Goal: Task Accomplishment & Management: Complete application form

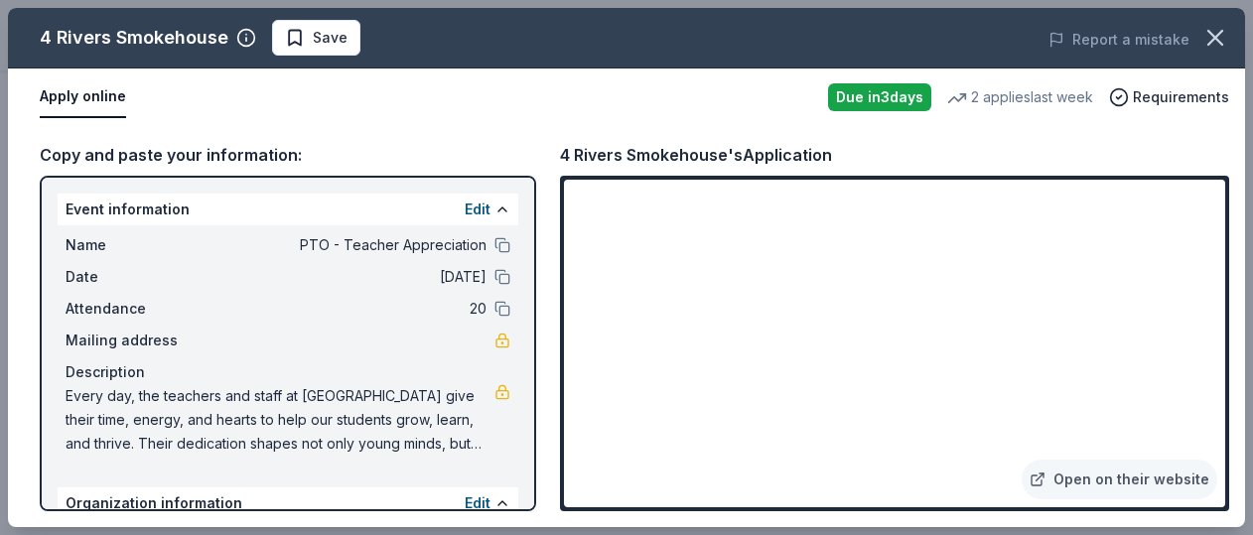
scroll to position [232, 0]
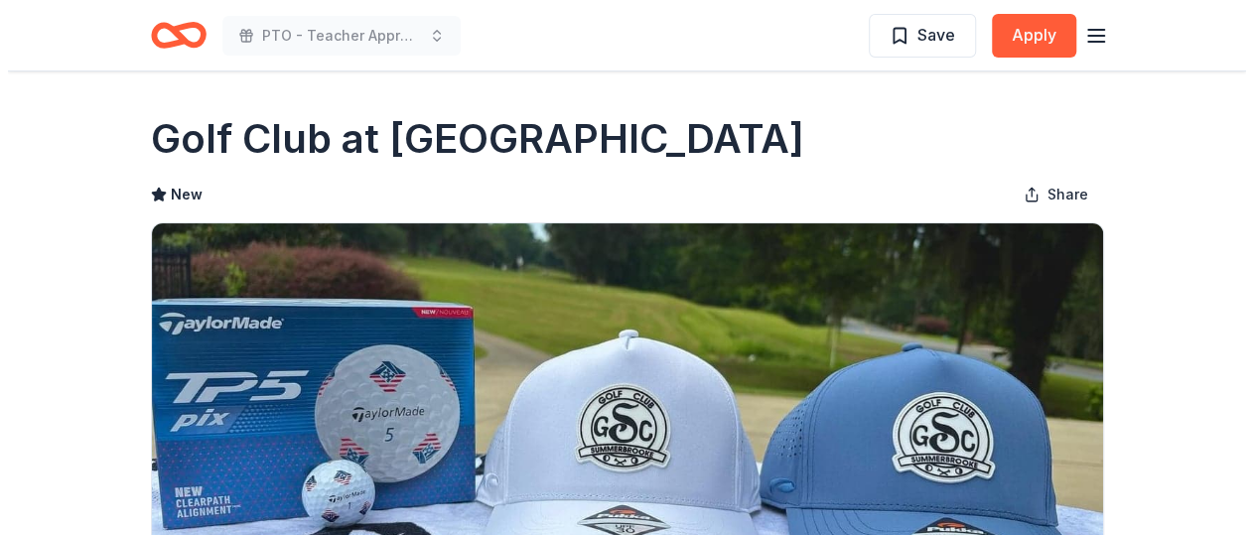
scroll to position [397, 0]
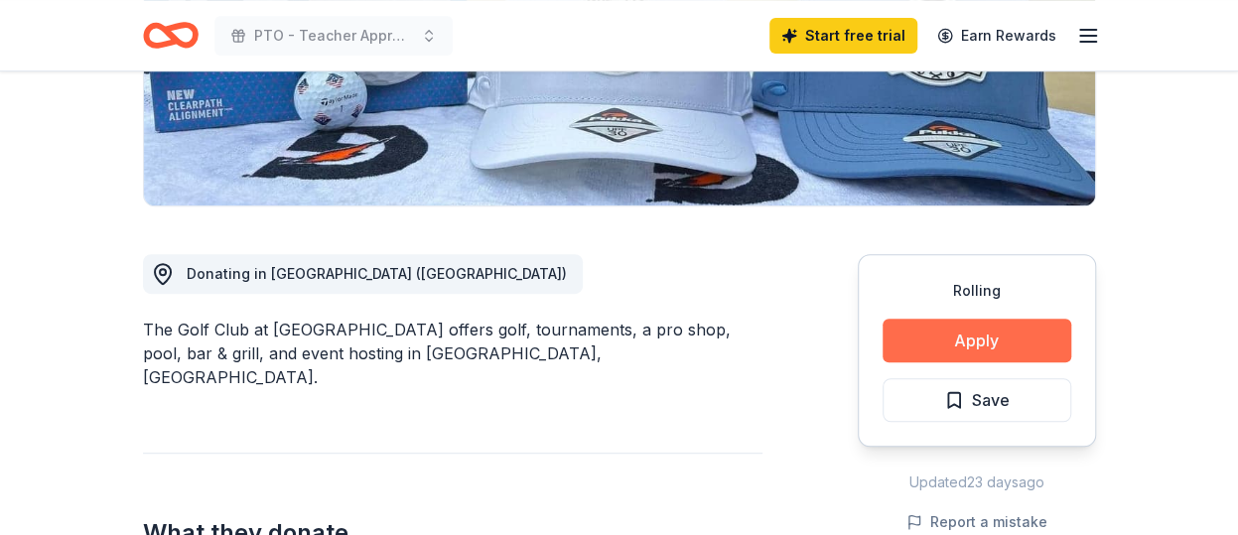
click at [1001, 338] on button "Apply" at bounding box center [976, 341] width 189 height 44
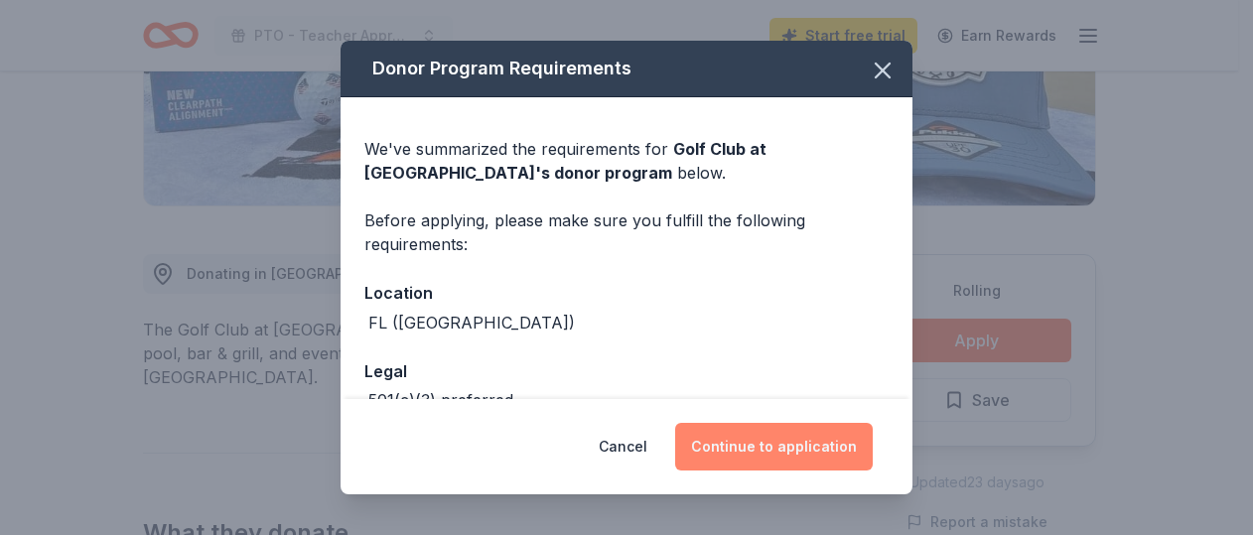
click at [748, 446] on button "Continue to application" at bounding box center [774, 447] width 198 height 48
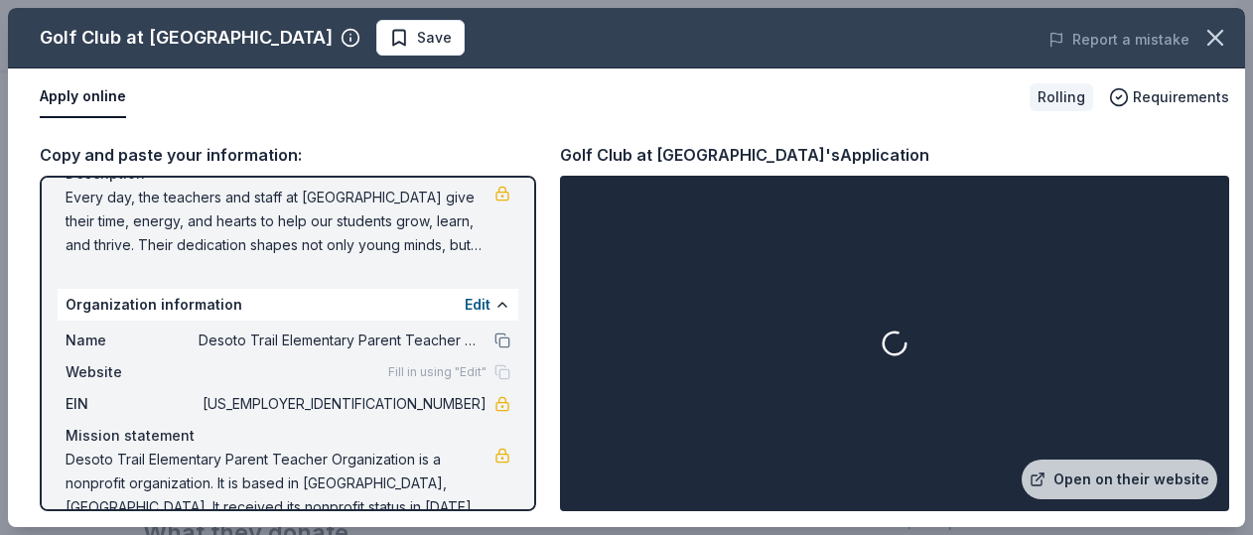
scroll to position [232, 0]
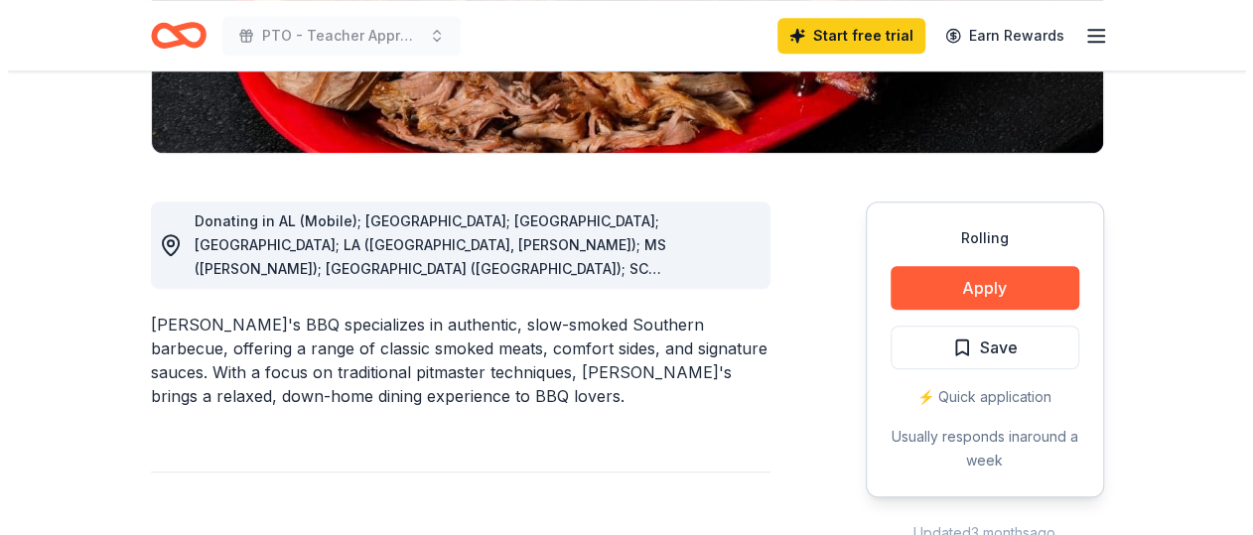
scroll to position [596, 0]
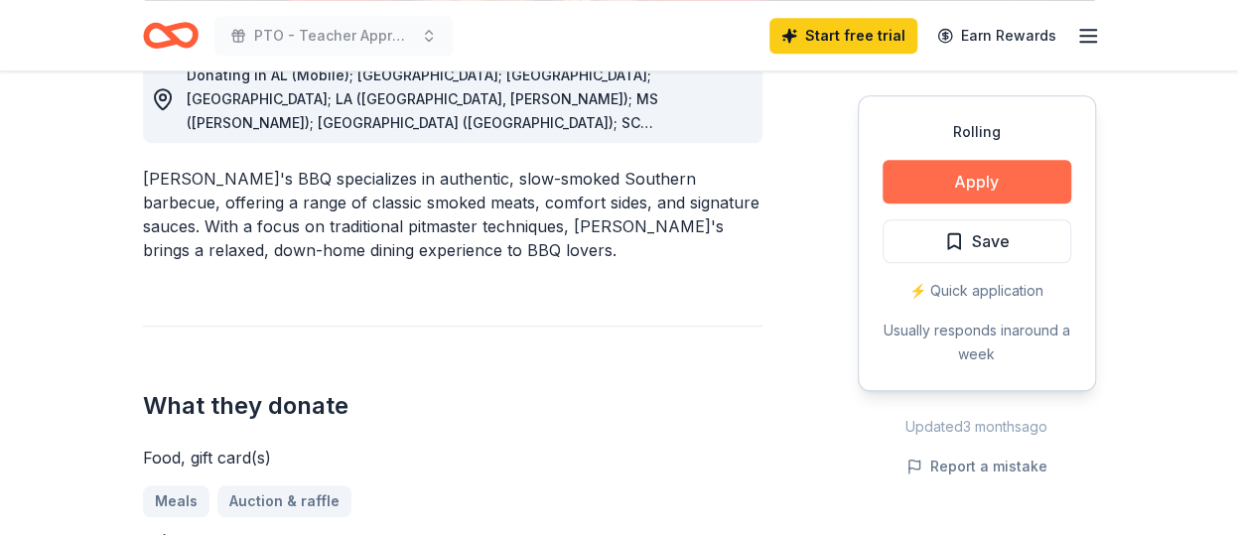
click at [969, 175] on button "Apply" at bounding box center [976, 182] width 189 height 44
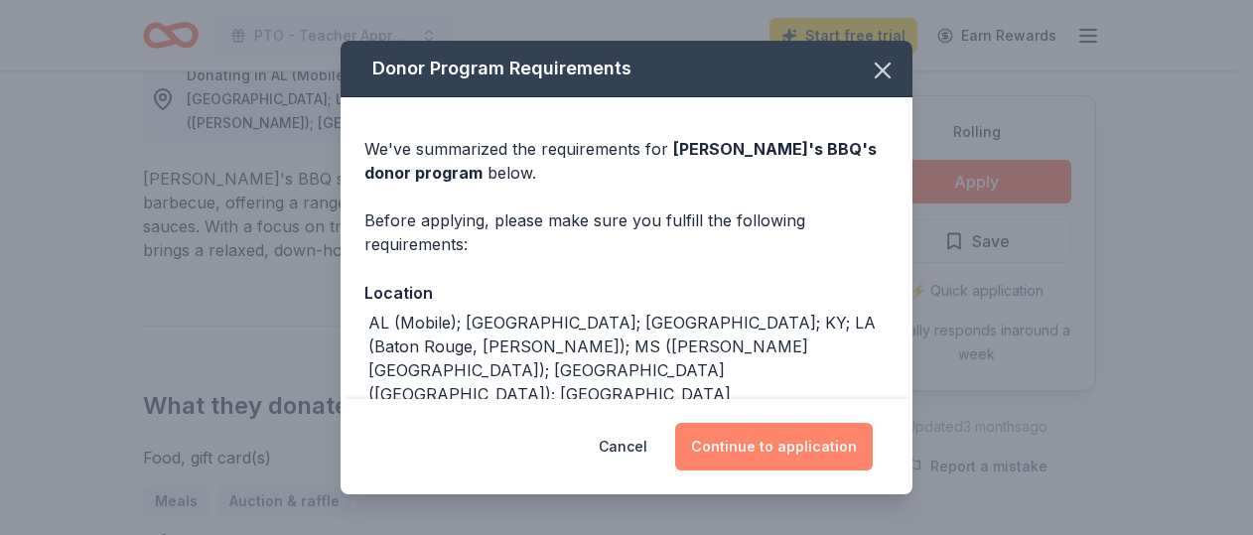
click at [779, 447] on button "Continue to application" at bounding box center [774, 447] width 198 height 48
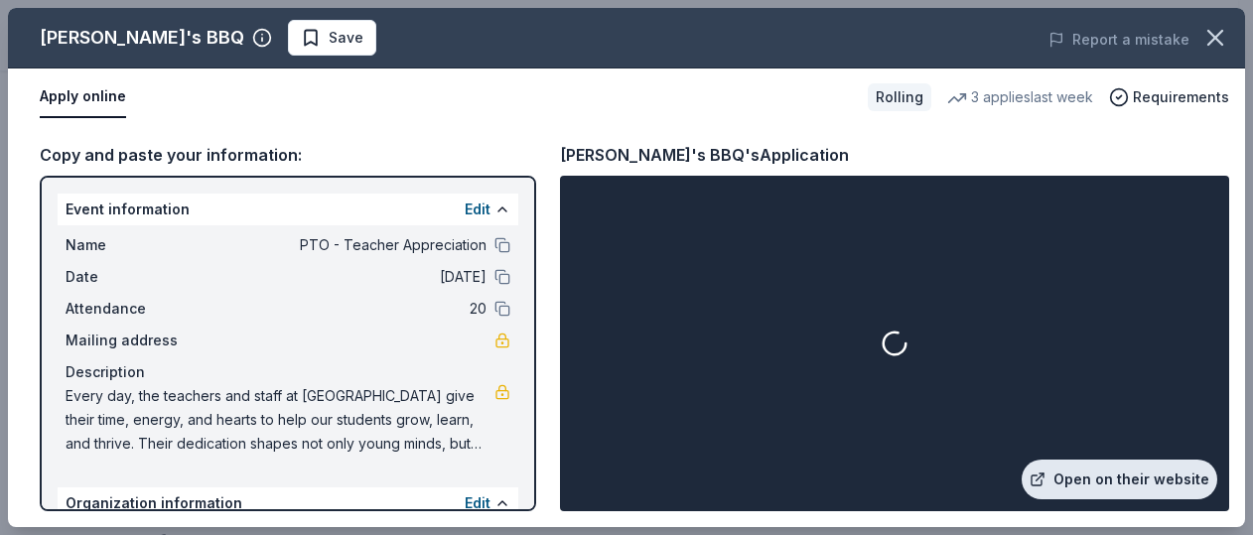
click at [1134, 489] on link "Open on their website" at bounding box center [1119, 480] width 196 height 40
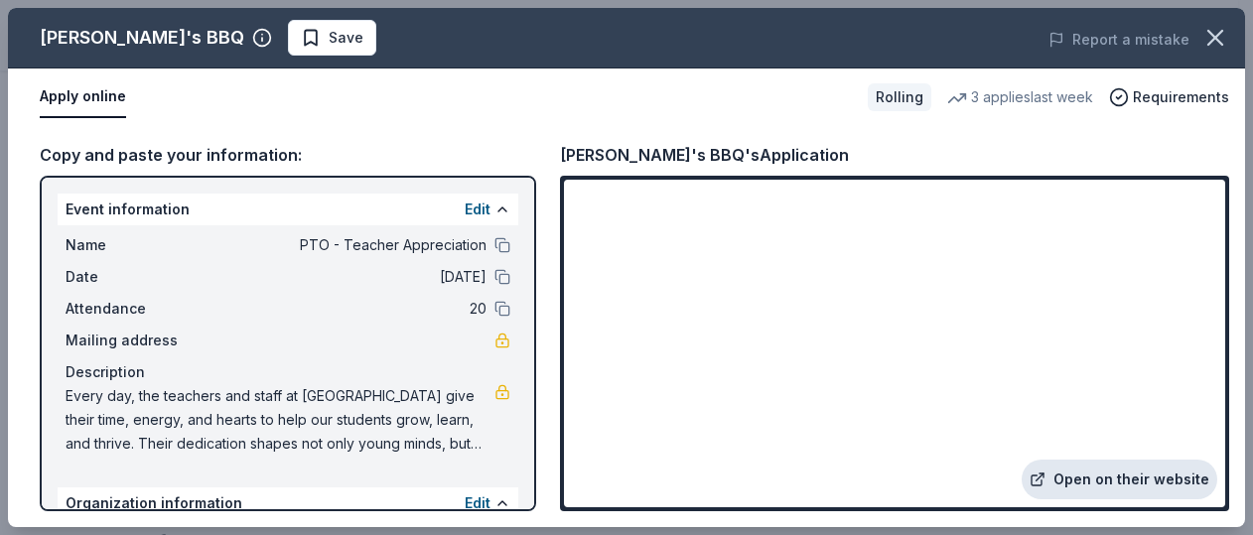
click at [1112, 473] on link "Open on their website" at bounding box center [1119, 480] width 196 height 40
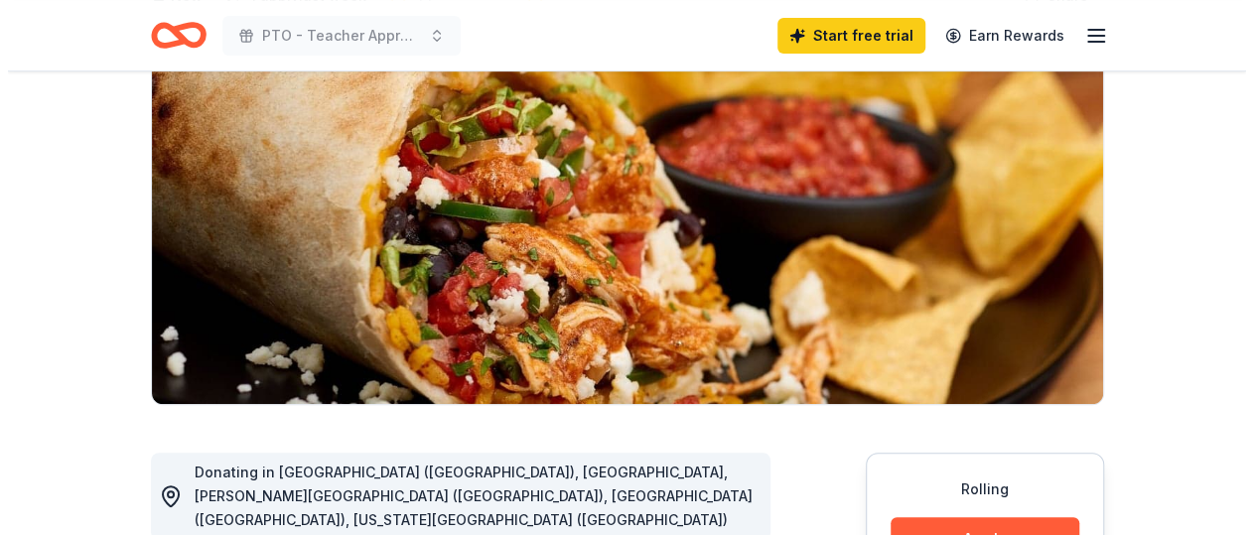
scroll to position [397, 0]
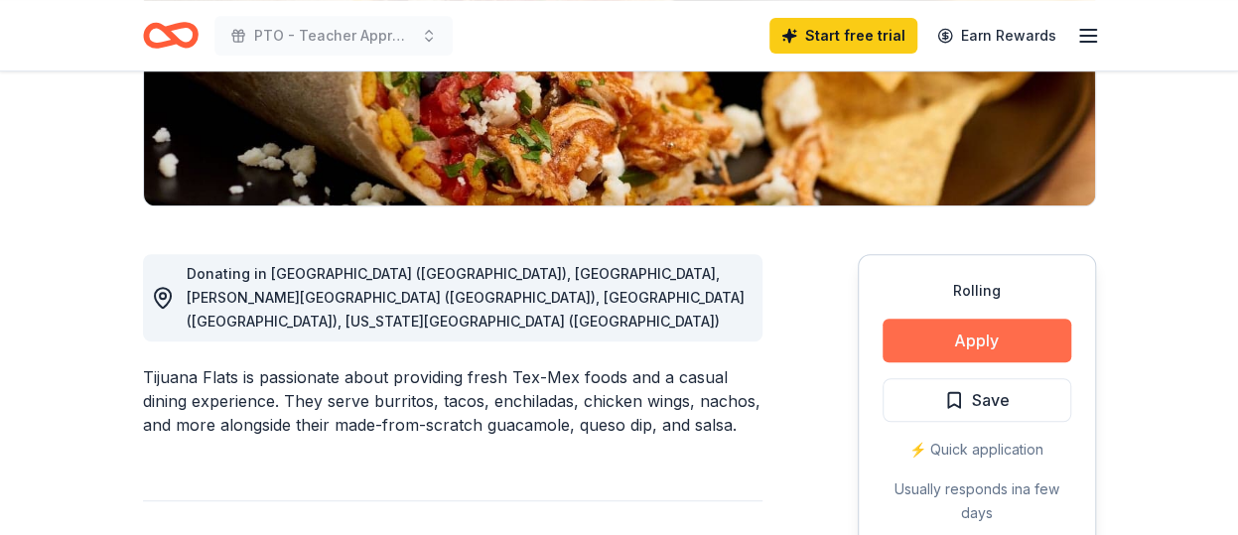
click at [946, 333] on button "Apply" at bounding box center [976, 341] width 189 height 44
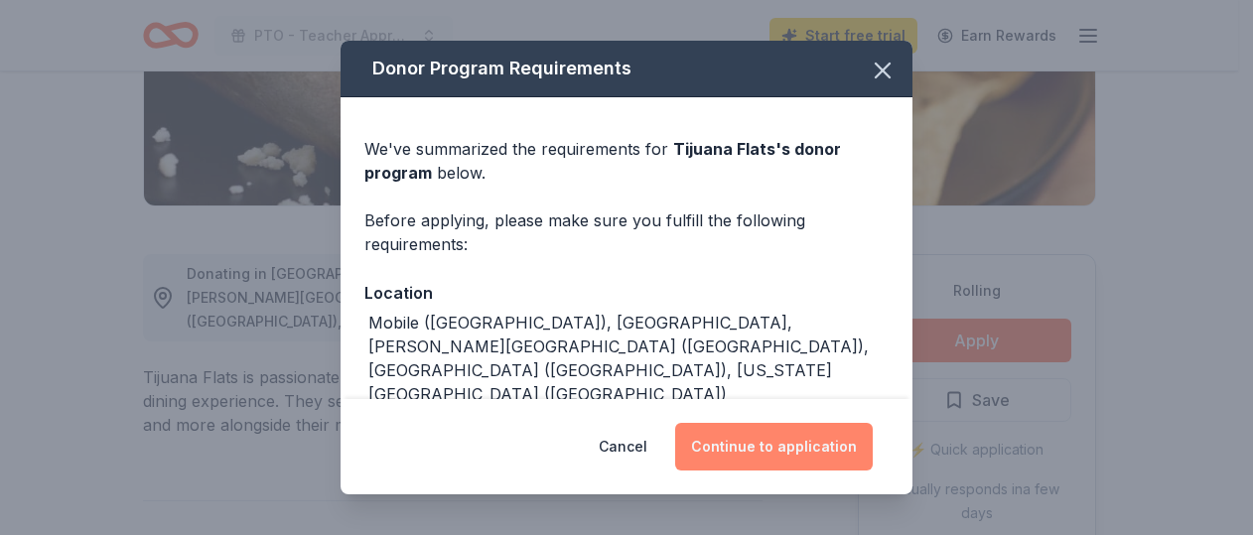
click at [774, 450] on button "Continue to application" at bounding box center [774, 447] width 198 height 48
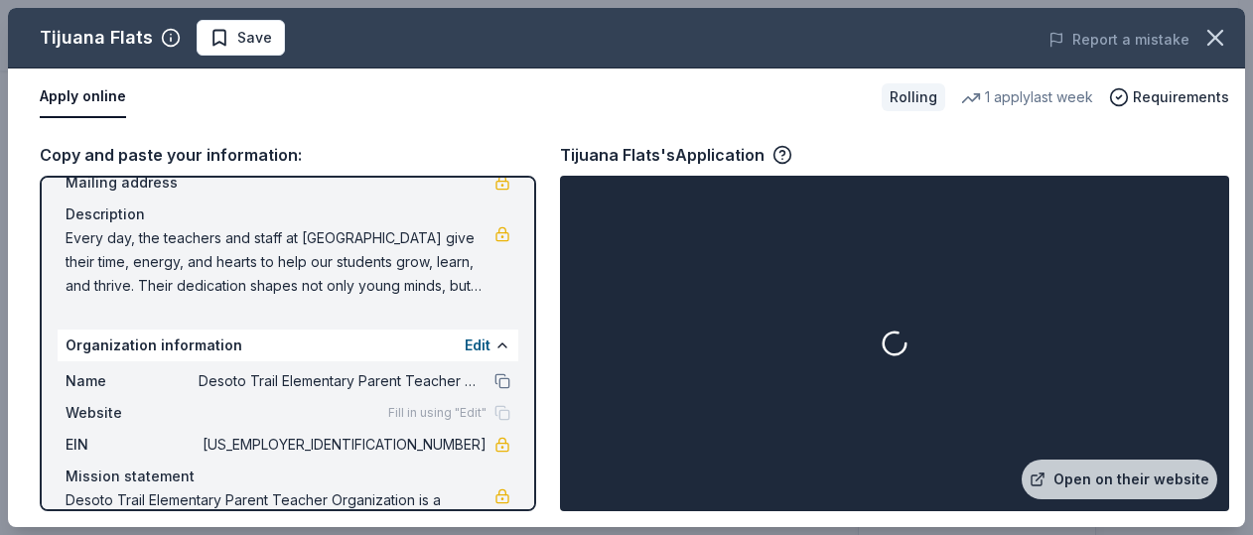
scroll to position [199, 0]
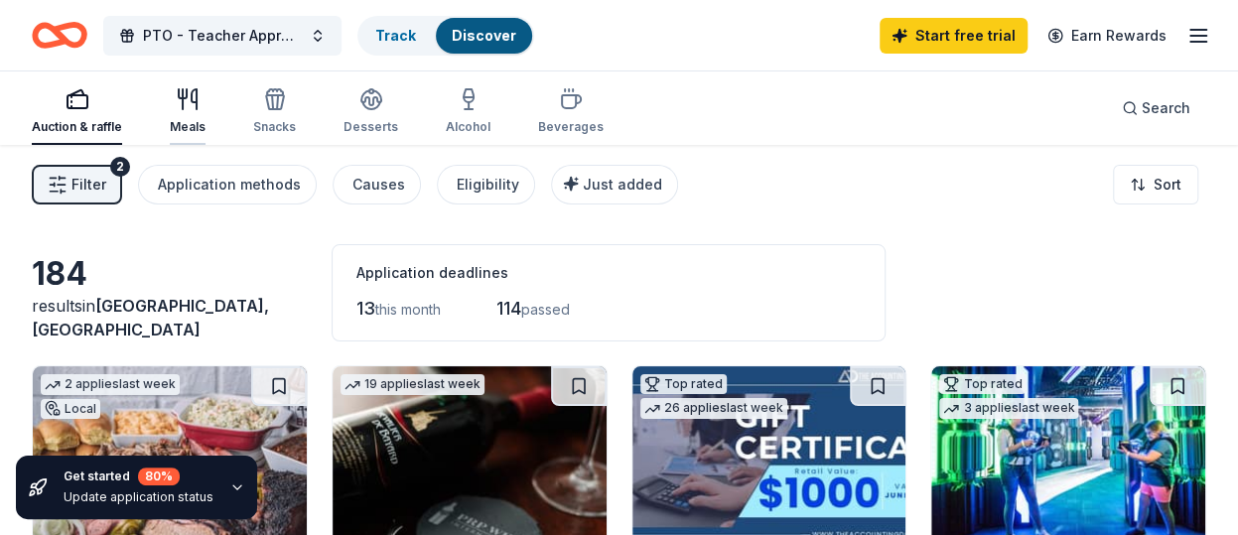
click at [190, 110] on div "Meals" at bounding box center [188, 111] width 36 height 48
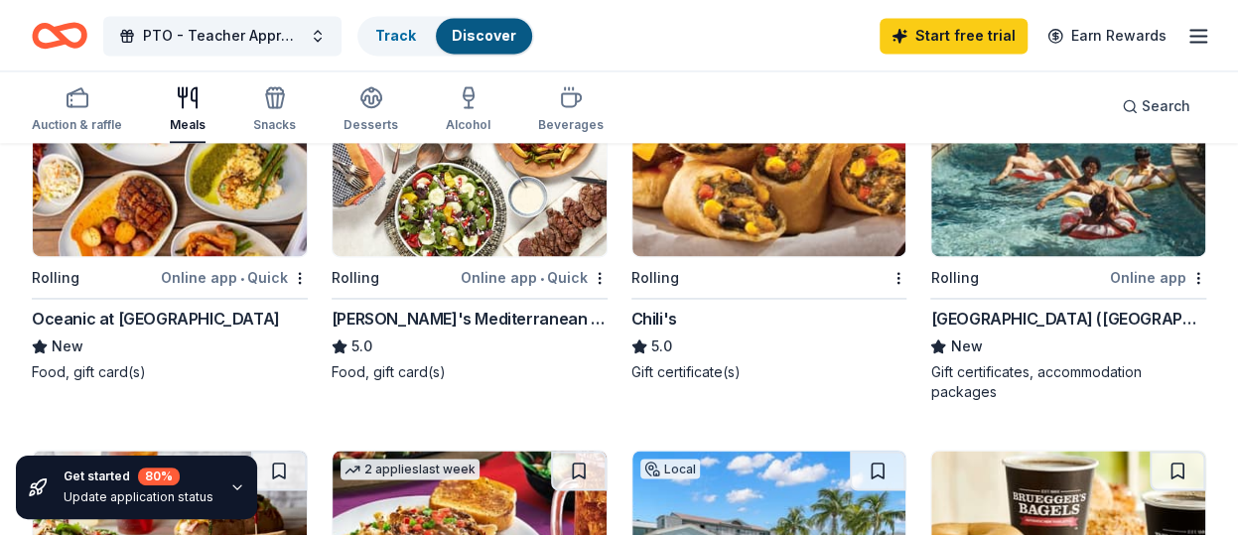
scroll to position [1390, 0]
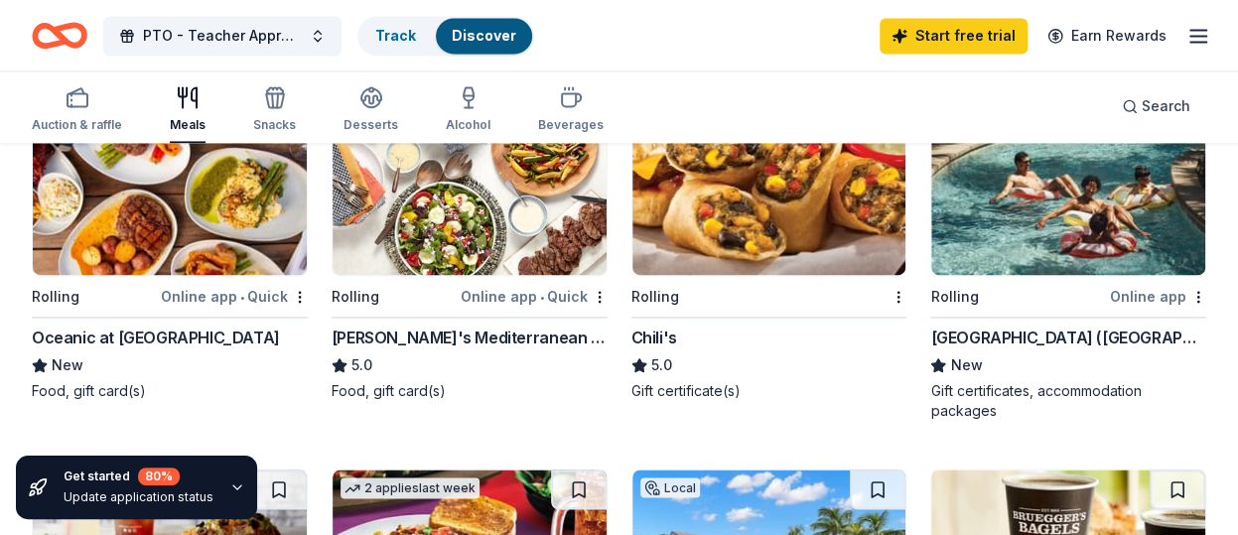
click at [1195, 45] on icon "button" at bounding box center [1198, 36] width 24 height 24
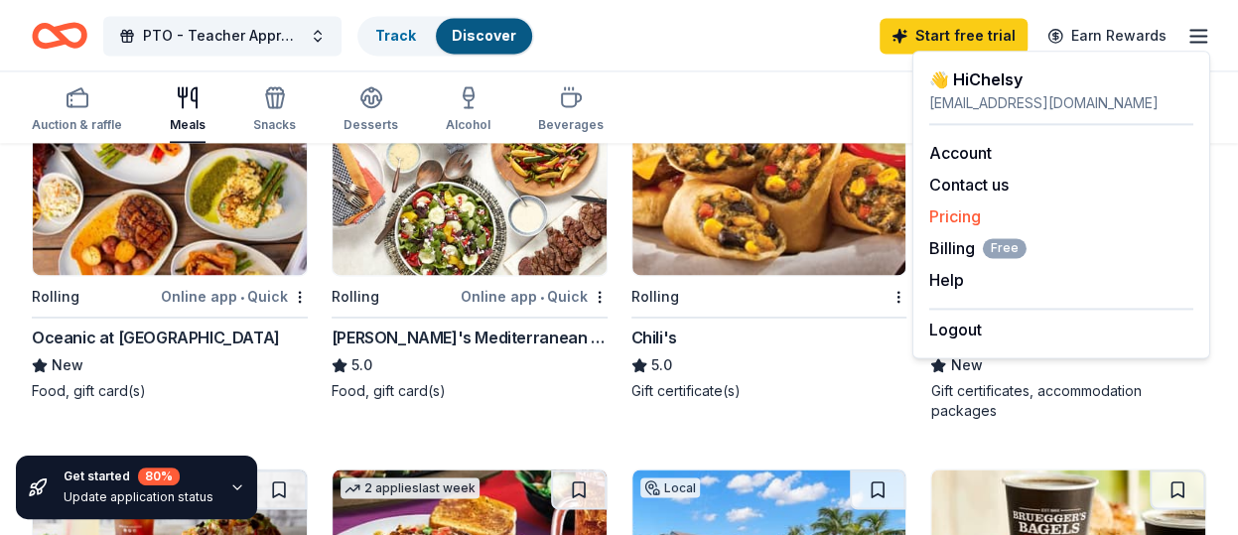
click at [955, 210] on link "Pricing" at bounding box center [955, 216] width 52 height 20
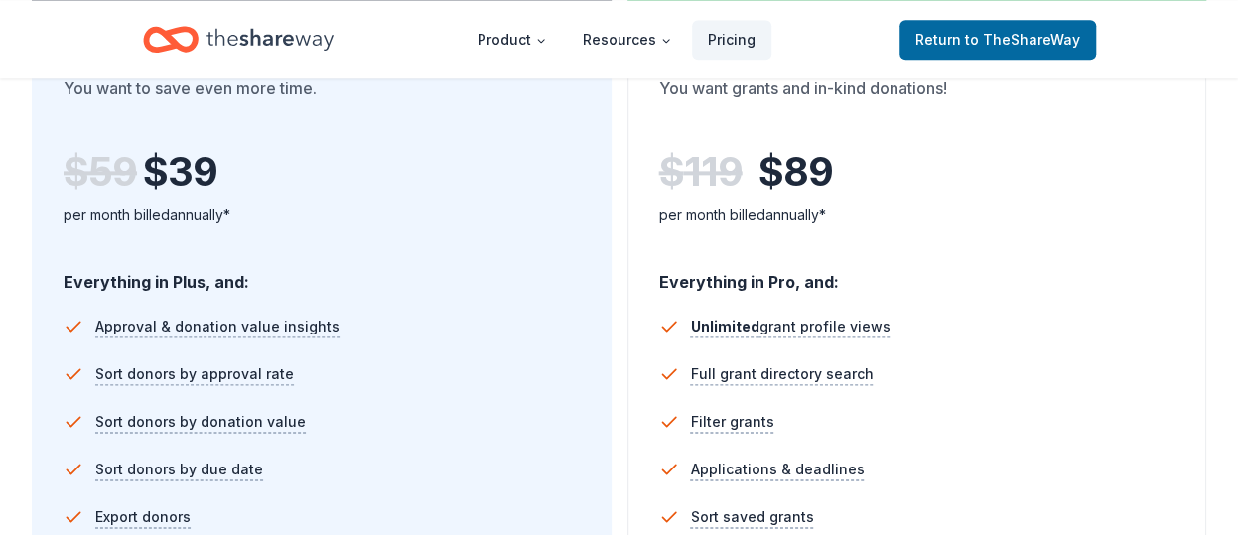
scroll to position [993, 0]
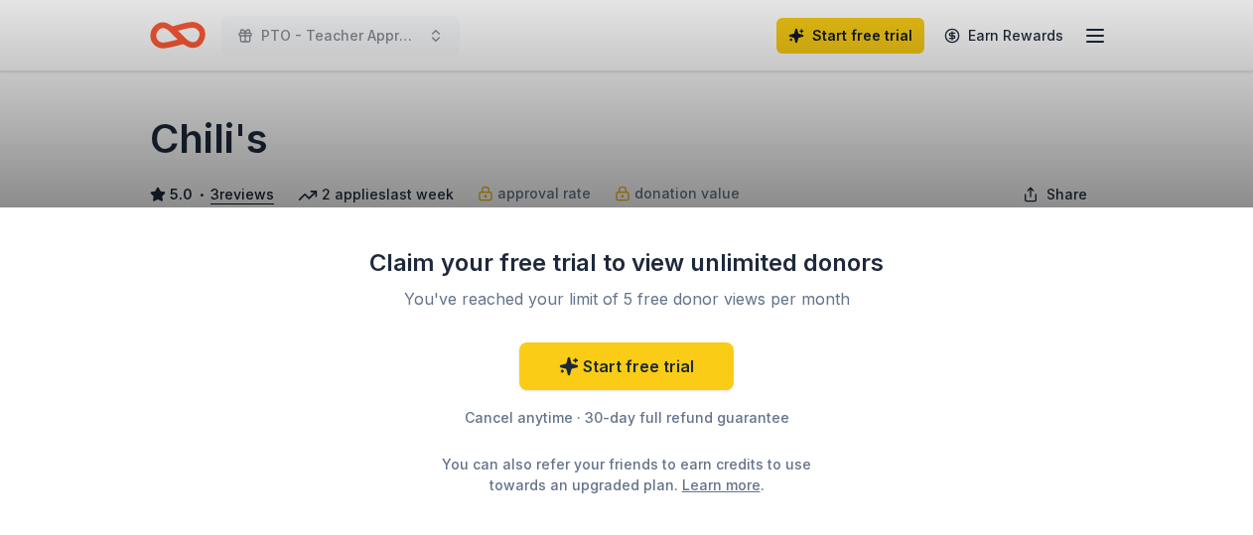
click at [666, 130] on div "Claim your free trial to view unlimited donors You've reached your limit of 5 f…" at bounding box center [626, 267] width 1253 height 535
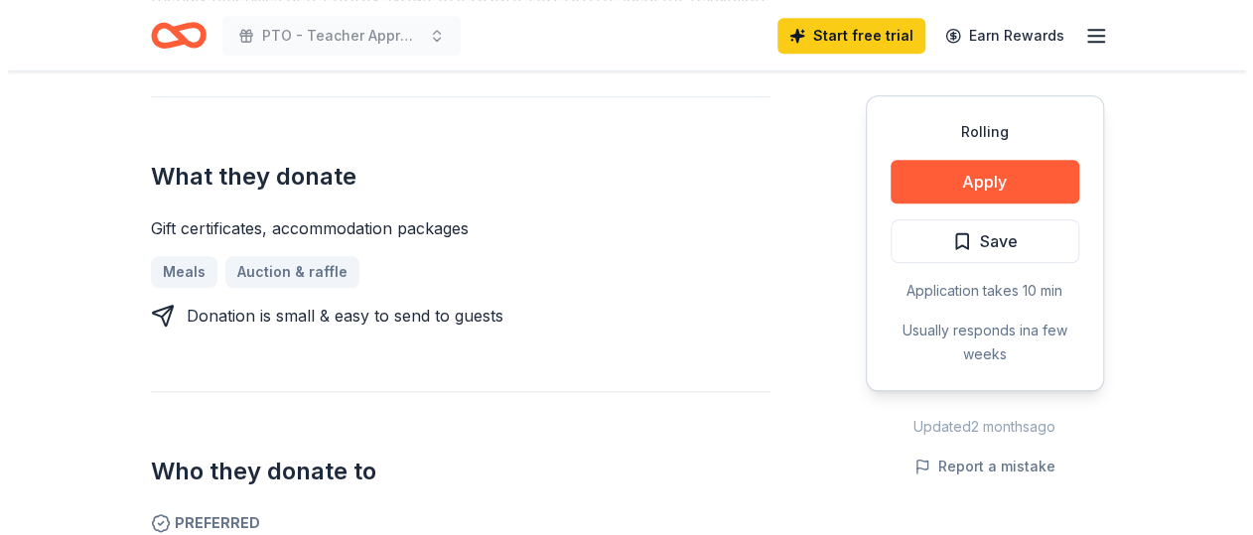
scroll to position [794, 0]
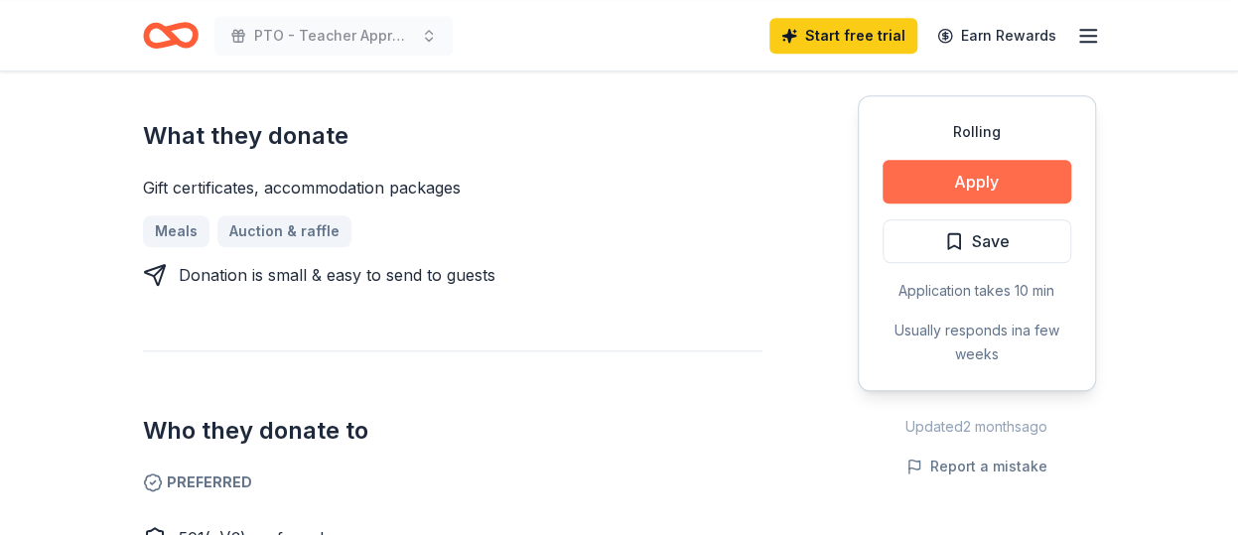
click at [962, 188] on button "Apply" at bounding box center [976, 182] width 189 height 44
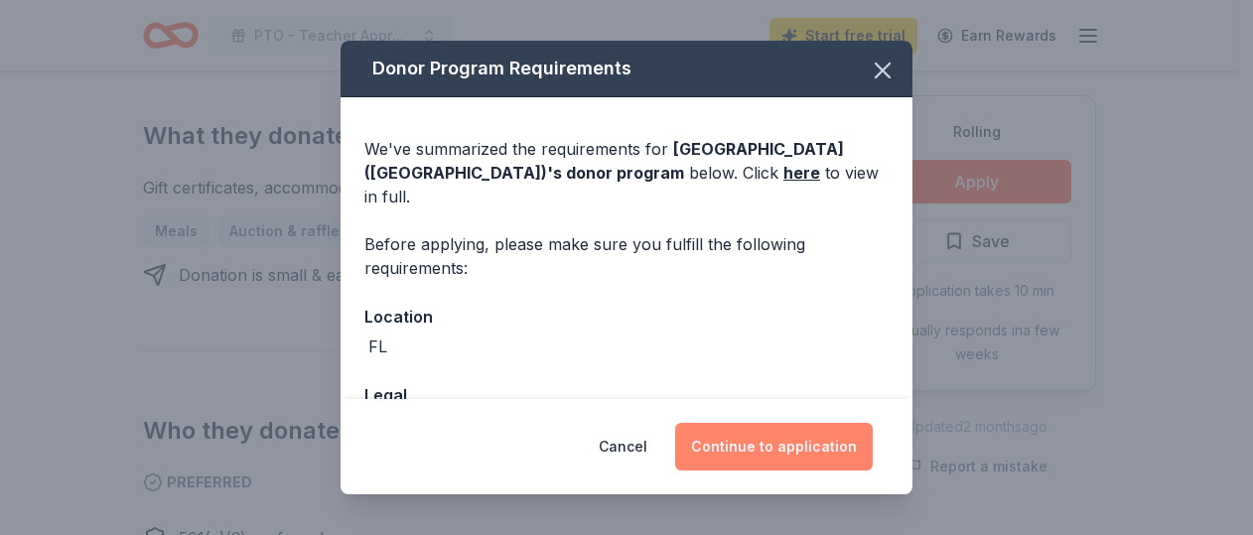
click at [780, 454] on button "Continue to application" at bounding box center [774, 447] width 198 height 48
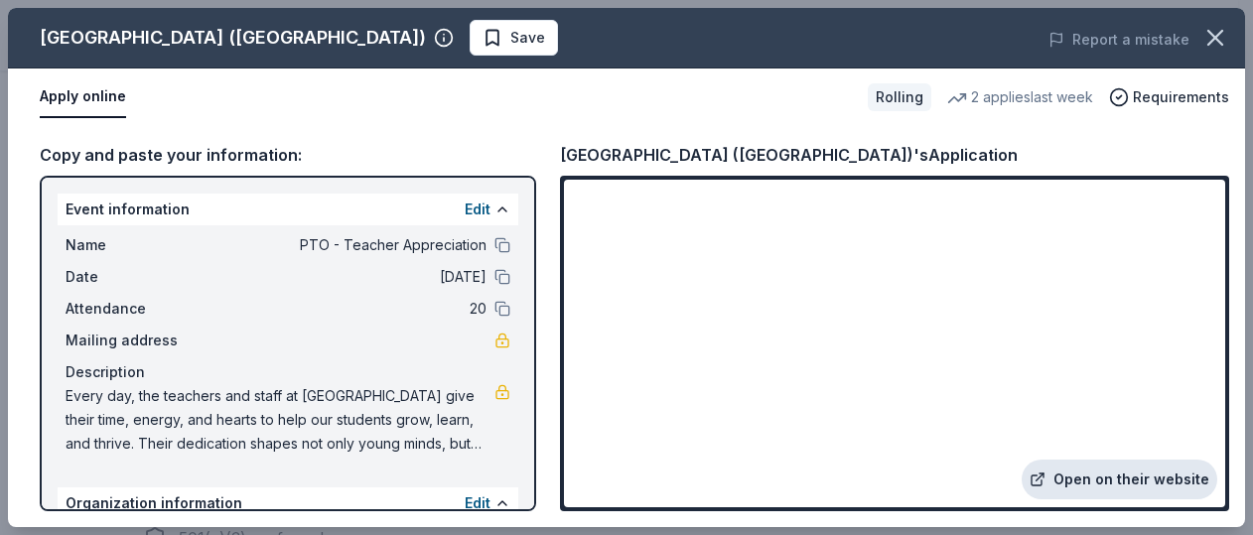
click at [1091, 484] on link "Open on their website" at bounding box center [1119, 480] width 196 height 40
